Goal: Task Accomplishment & Management: Manage account settings

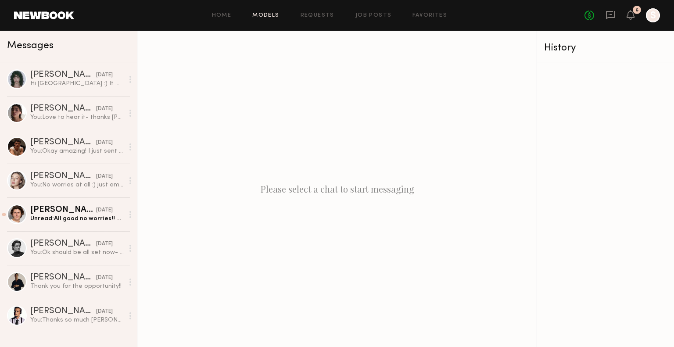
click at [264, 17] on link "Models" at bounding box center [265, 16] width 27 height 6
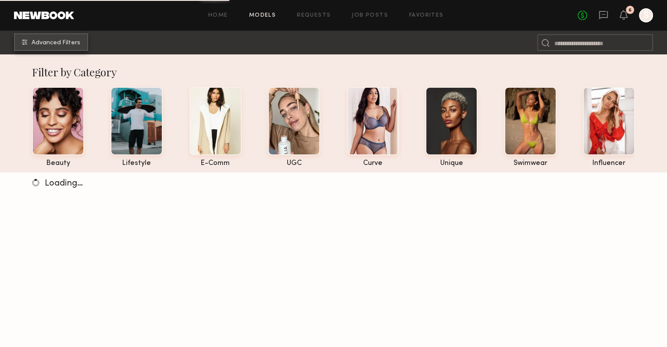
click at [53, 40] on span "Advanced Filters" at bounding box center [56, 43] width 49 height 6
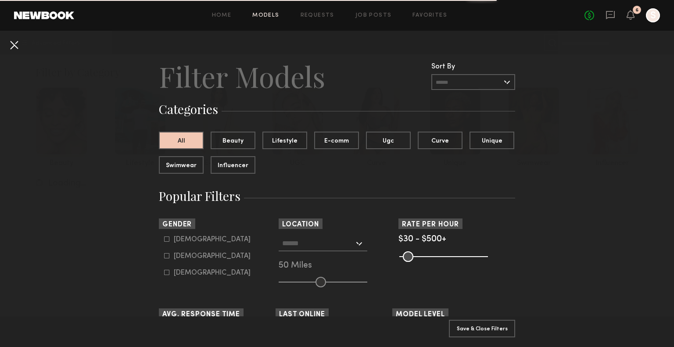
click at [8, 45] on button at bounding box center [14, 45] width 14 height 14
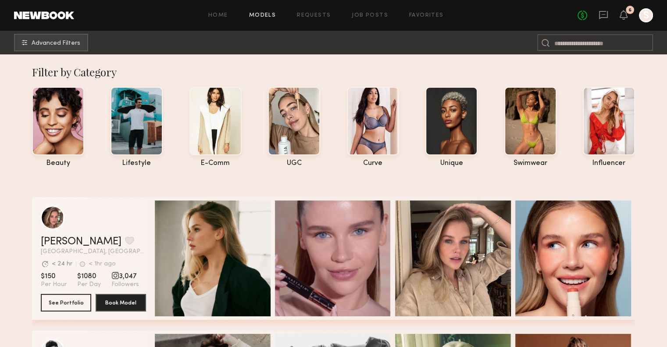
click at [646, 21] on div at bounding box center [646, 15] width 14 height 14
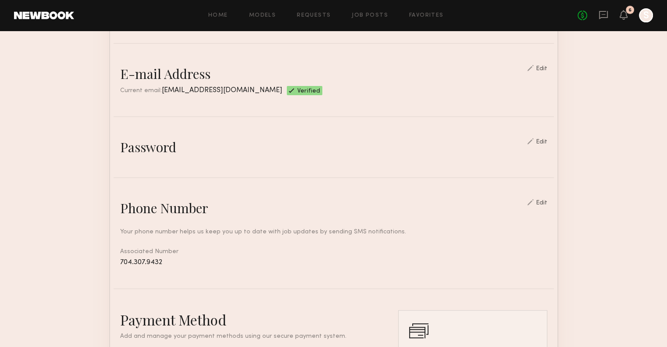
scroll to position [223, 0]
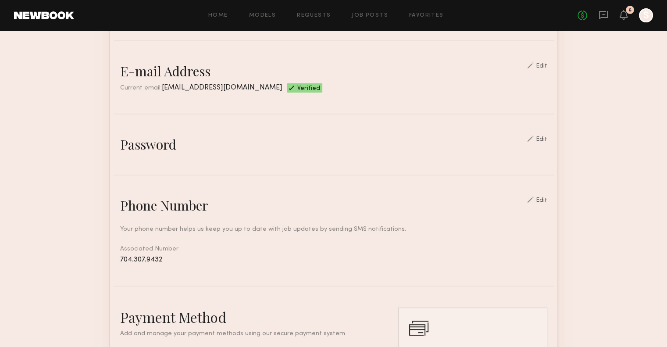
click at [542, 143] on div "Edit" at bounding box center [541, 139] width 11 height 6
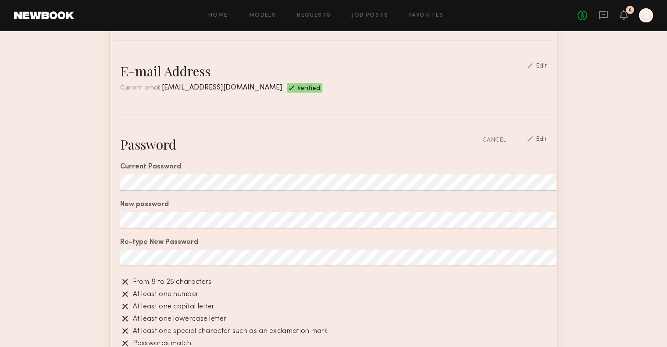
click at [98, 180] on section "Account Settings ACCOUNT INFO PROFILE PAYMENT HISTORY General information Edit …" at bounding box center [333, 320] width 667 height 1025
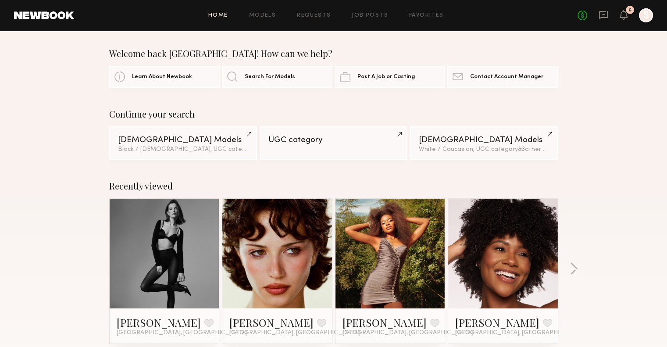
click at [619, 14] on div "No fees up to $5,000 6 S" at bounding box center [615, 15] width 75 height 14
click at [627, 12] on div "6" at bounding box center [630, 10] width 8 height 8
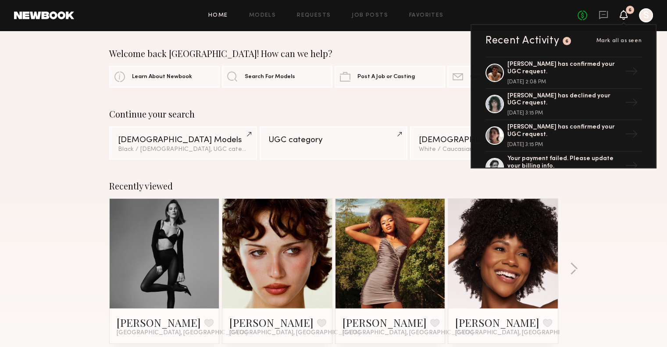
click at [621, 14] on icon at bounding box center [623, 14] width 7 height 6
